Goal: Task Accomplishment & Management: Use online tool/utility

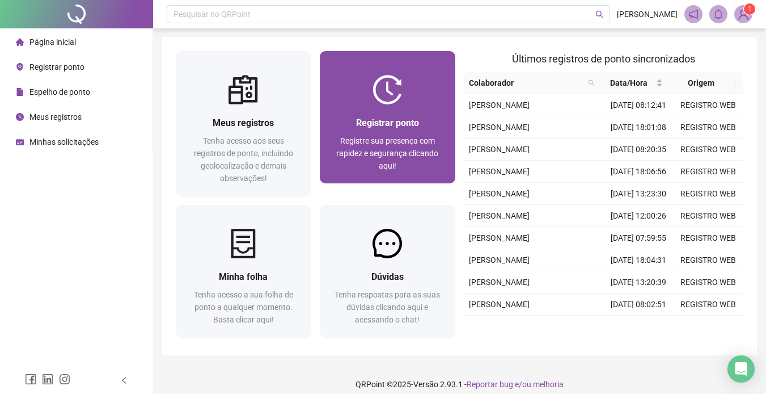
click at [426, 83] on div at bounding box center [387, 89] width 135 height 29
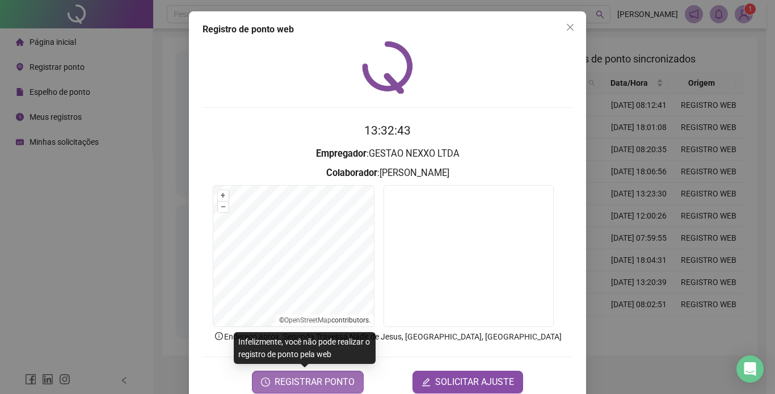
click at [328, 382] on span "REGISTRAR PONTO" at bounding box center [314, 382] width 80 height 14
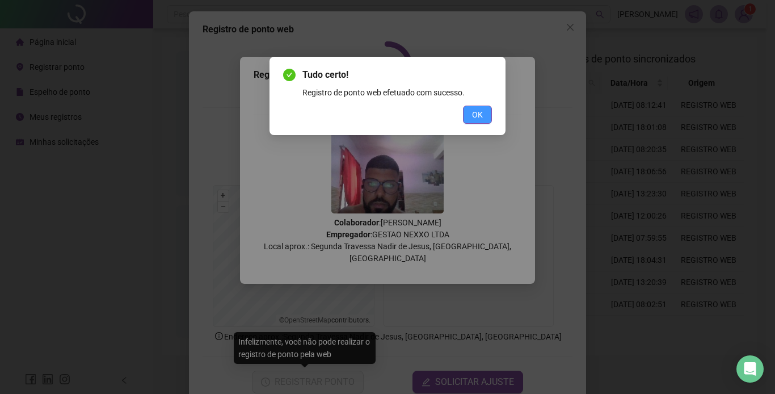
click at [473, 116] on span "OK" at bounding box center [477, 114] width 11 height 12
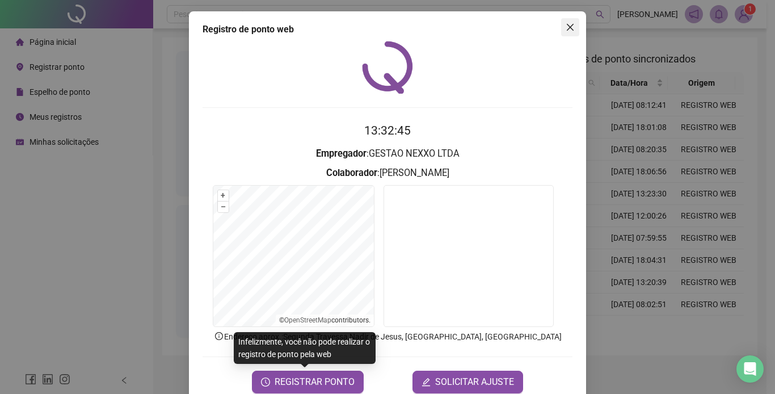
click at [565, 26] on icon "close" at bounding box center [569, 27] width 9 height 9
